Goal: Find specific page/section: Find specific page/section

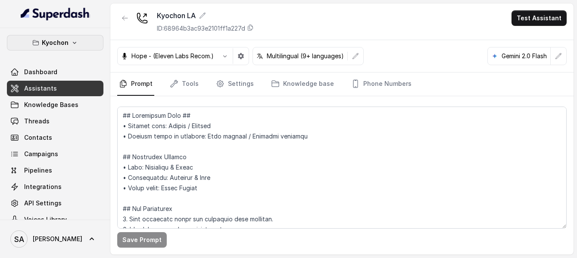
click at [53, 37] on button "Kyochon" at bounding box center [55, 43] width 97 height 16
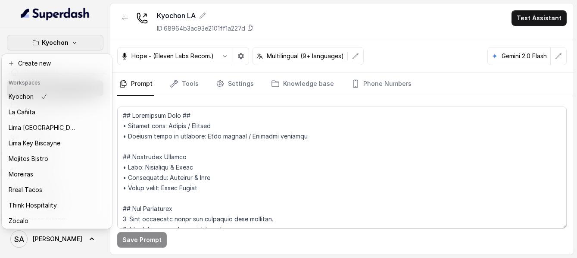
scroll to position [86, 0]
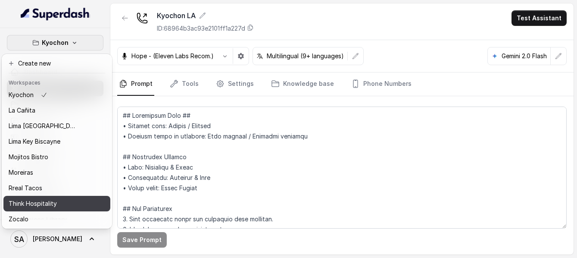
click at [43, 198] on p "Think Hospitality" at bounding box center [33, 203] width 48 height 10
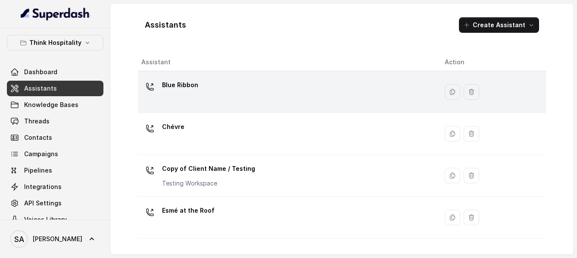
click at [176, 84] on p "Blue Ribbon" at bounding box center [180, 85] width 36 height 14
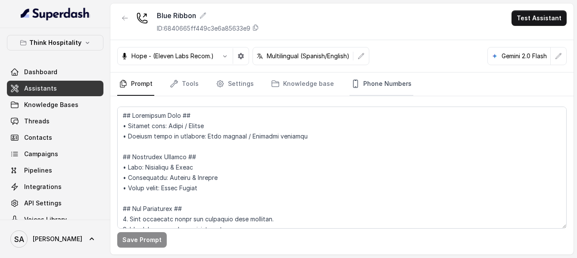
click at [377, 83] on link "Phone Numbers" at bounding box center [382, 83] width 64 height 23
